Goal: Check status: Check status

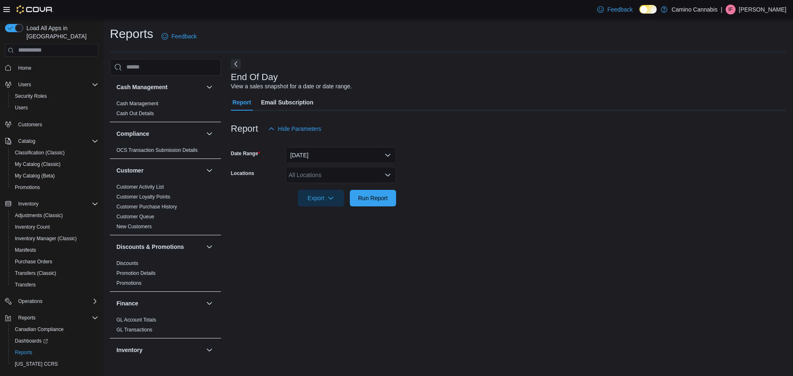
click at [39, 63] on span "Home" at bounding box center [56, 68] width 83 height 10
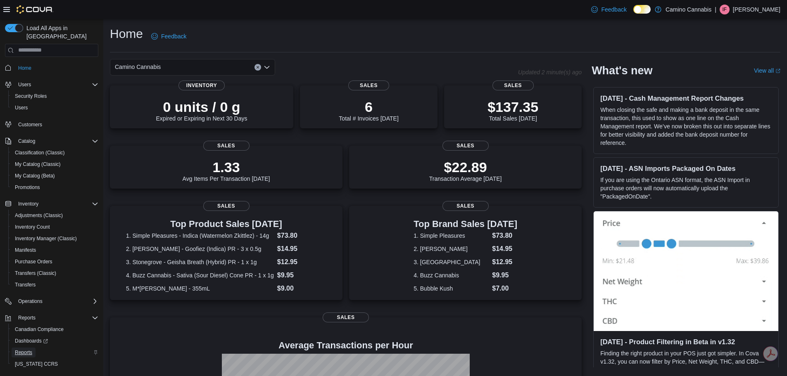
click at [33, 348] on link "Reports" at bounding box center [24, 353] width 24 height 10
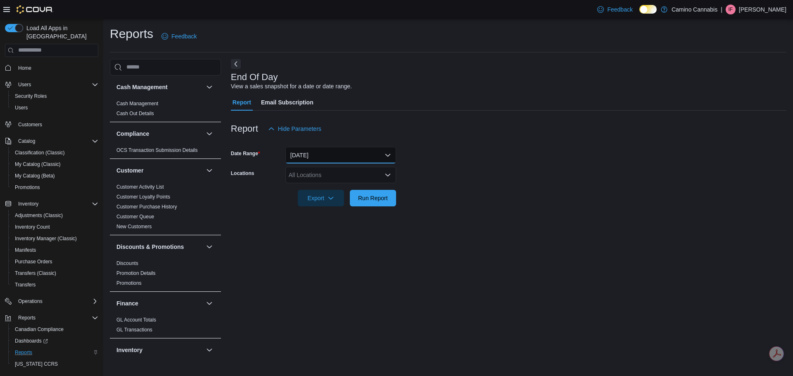
click at [303, 159] on button "[DATE]" at bounding box center [340, 155] width 111 height 17
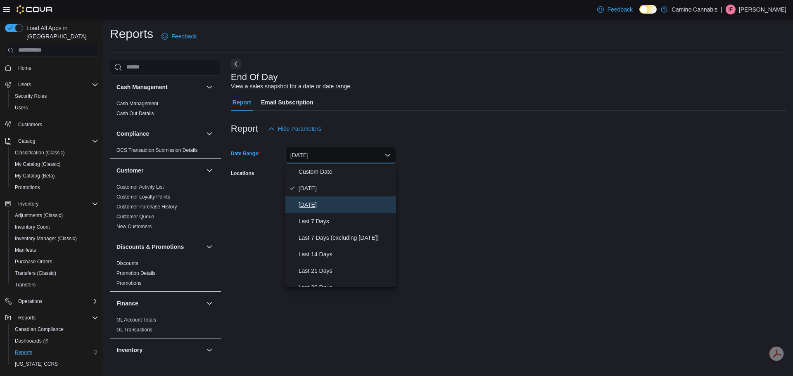
click at [312, 202] on span "[DATE]" at bounding box center [346, 205] width 94 height 10
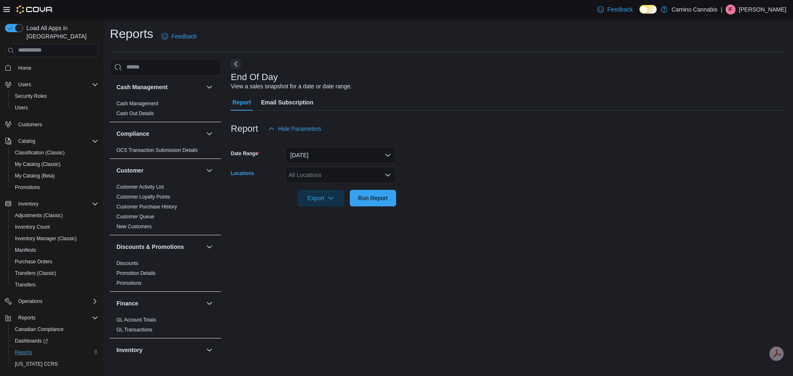
click at [305, 177] on div "All Locations" at bounding box center [340, 175] width 111 height 17
click at [312, 204] on span "[STREET_ADDRESS]" at bounding box center [331, 201] width 57 height 8
drag, startPoint x: 325, startPoint y: 218, endPoint x: 360, endPoint y: 202, distance: 39.2
click at [329, 216] on div "End Of Day View a sales snapshot for a date or date range. Report Email Subscri…" at bounding box center [508, 208] width 555 height 299
click at [364, 200] on span "Run Report" at bounding box center [373, 198] width 30 height 8
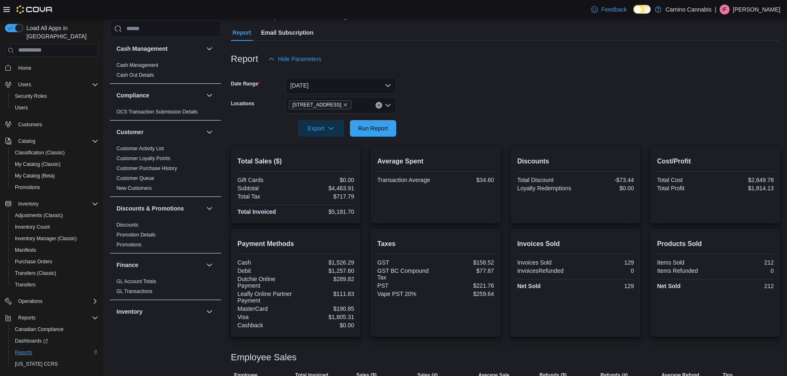
scroll to position [68, 0]
